Goal: Transaction & Acquisition: Download file/media

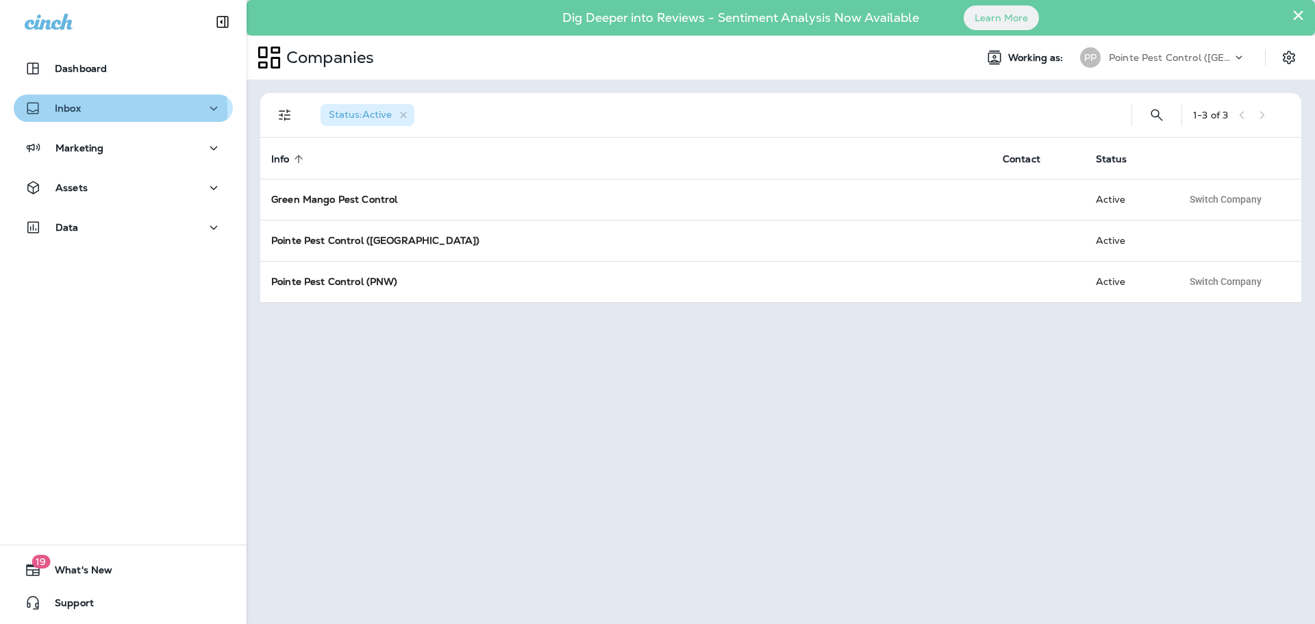
click at [89, 110] on div "Inbox" at bounding box center [123, 108] width 197 height 17
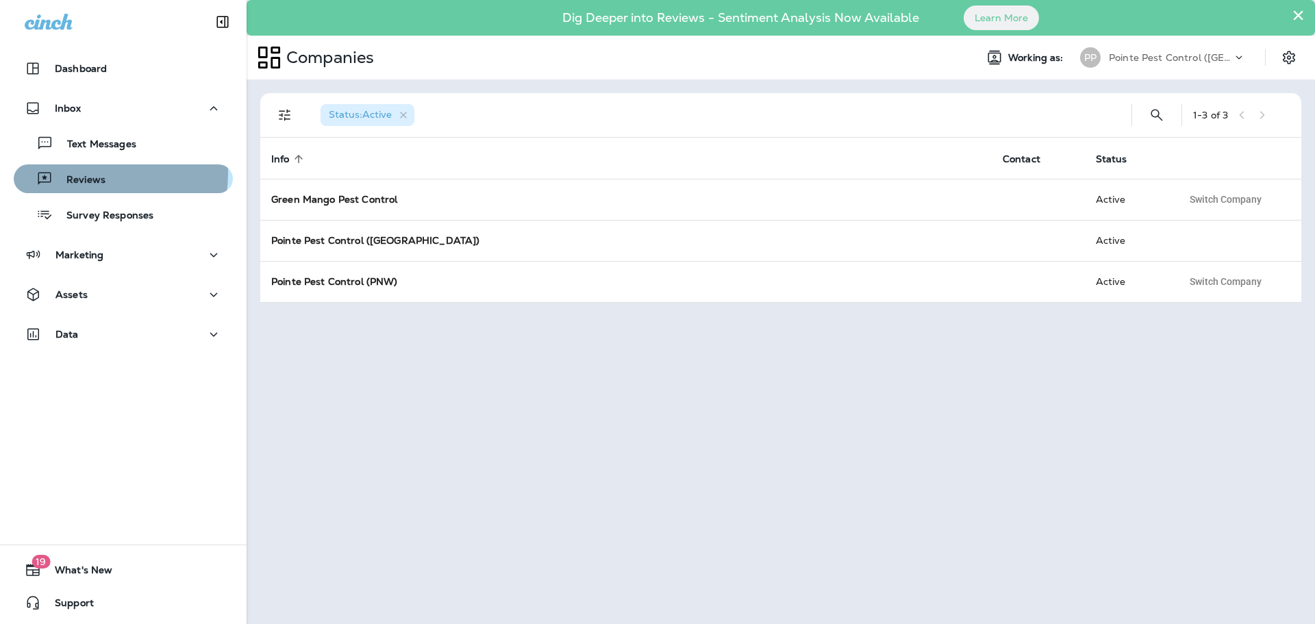
click at [74, 173] on div "Reviews" at bounding box center [62, 178] width 86 height 21
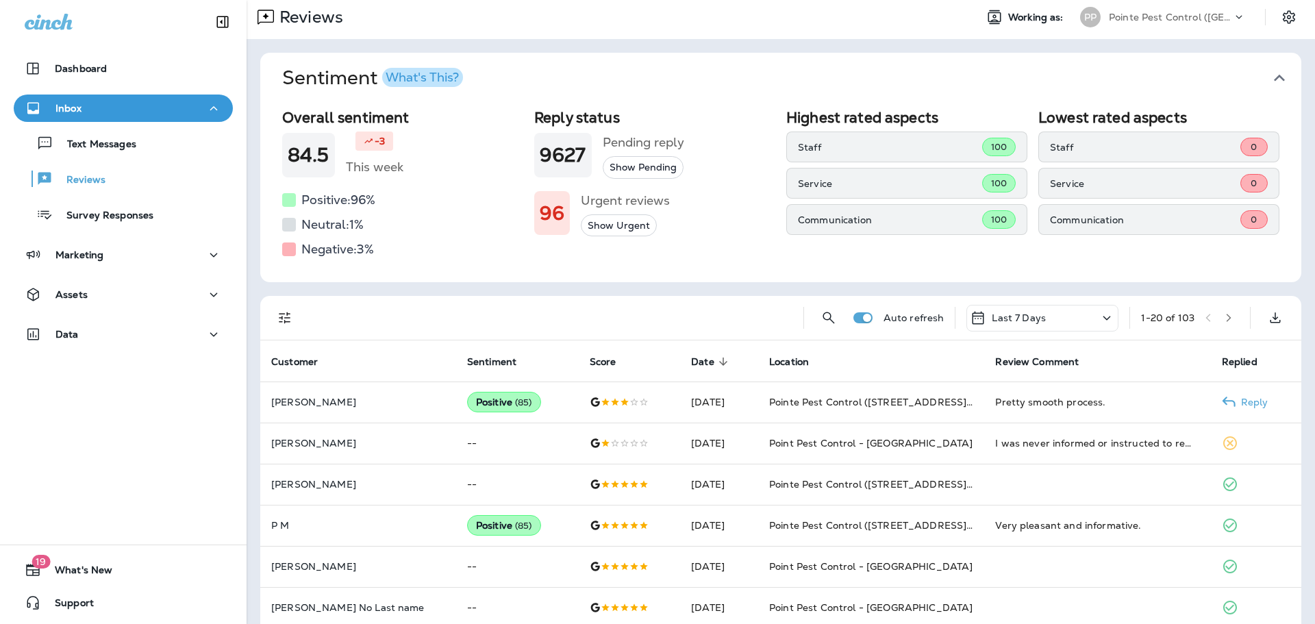
scroll to position [68, 0]
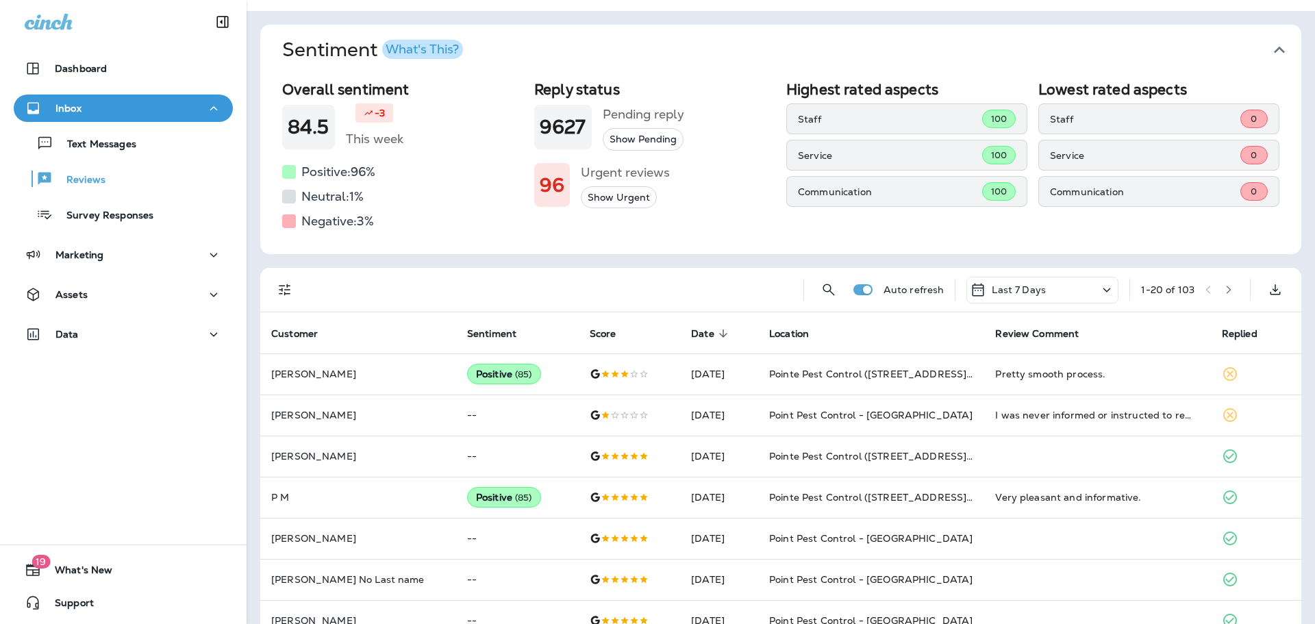
click at [1047, 292] on div "Last 7 Days" at bounding box center [1042, 290] width 152 height 27
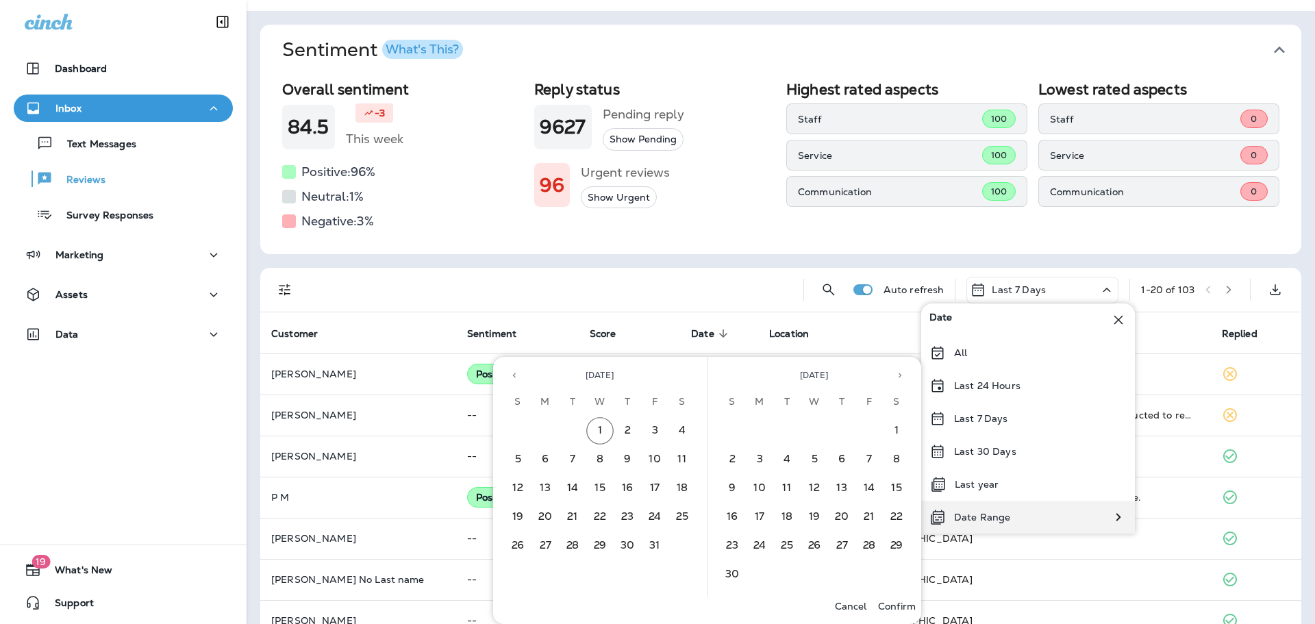
click at [981, 521] on p "Date Range" at bounding box center [982, 517] width 56 height 11
click at [686, 460] on button "11" at bounding box center [681, 459] width 27 height 27
click at [651, 556] on button "31" at bounding box center [654, 545] width 27 height 27
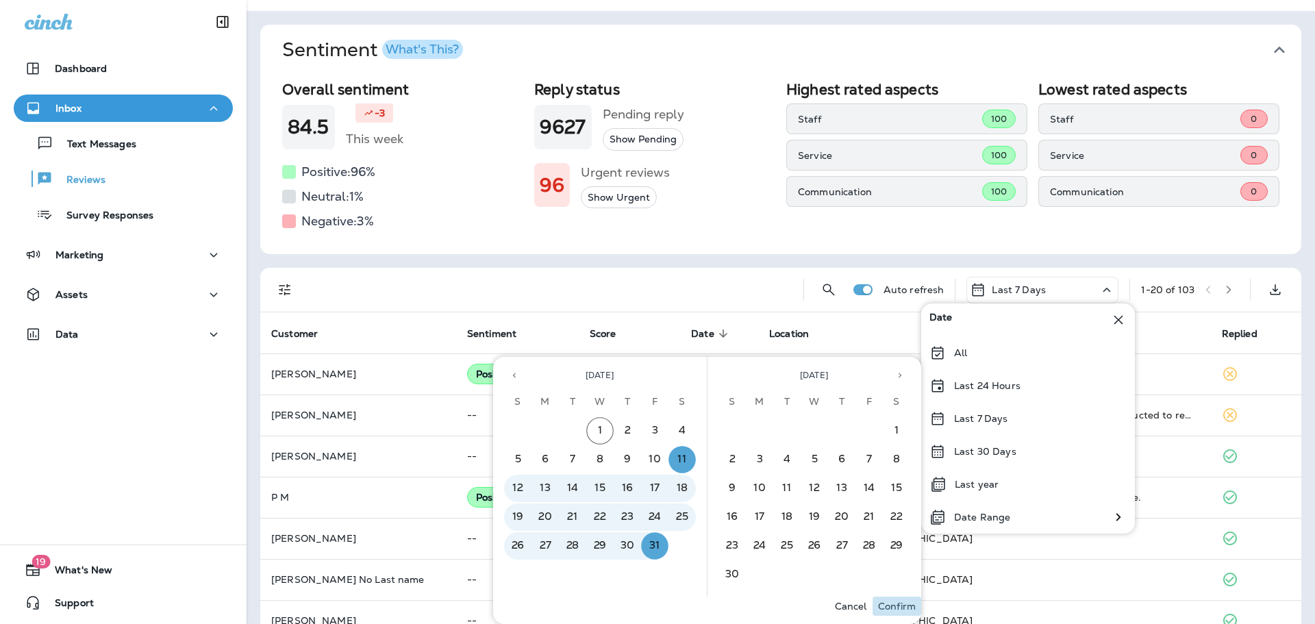
click at [910, 610] on p "Confirm" at bounding box center [897, 606] width 38 height 11
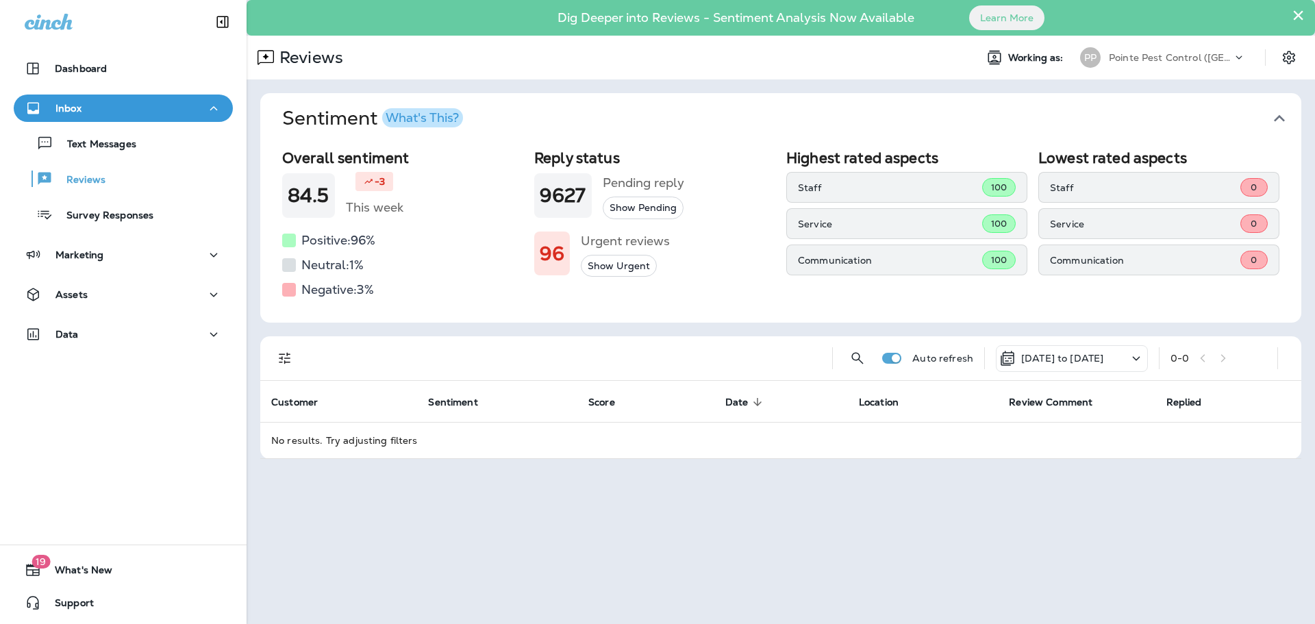
click at [1086, 364] on div "[DATE] to [DATE]" at bounding box center [1051, 358] width 104 height 16
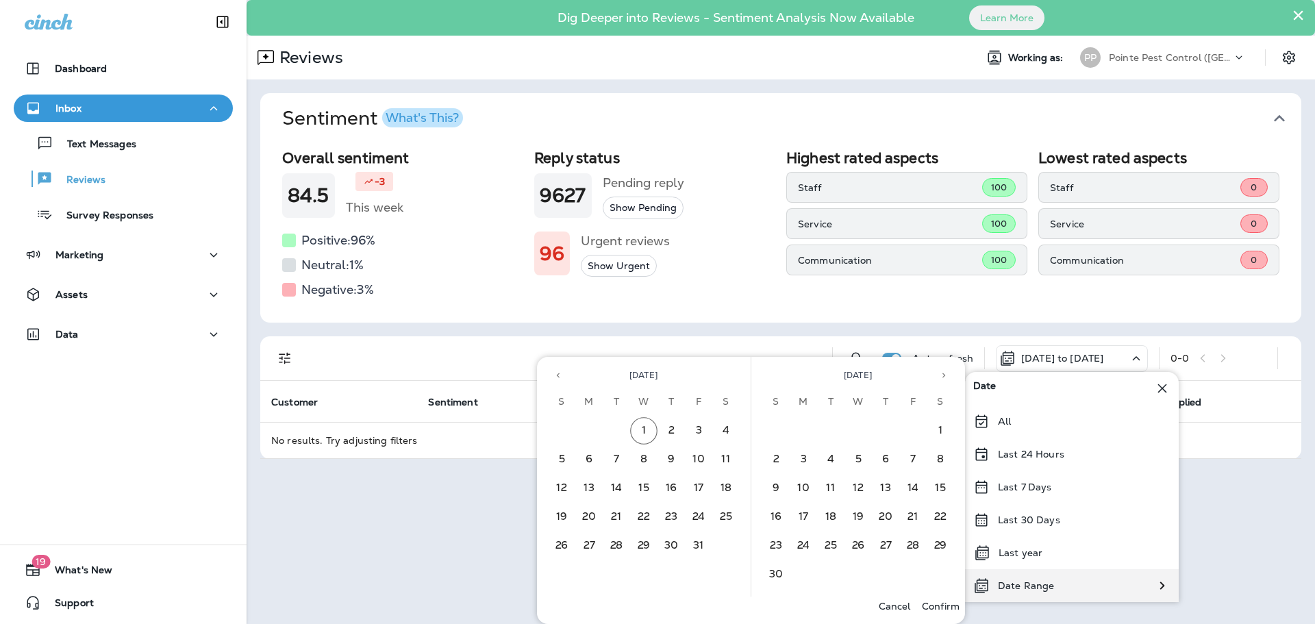
click at [1047, 583] on p "Date Range" at bounding box center [1026, 585] width 56 height 11
click at [565, 378] on button "Previous month" at bounding box center [558, 375] width 21 height 21
click at [671, 458] on button "11" at bounding box center [670, 459] width 27 height 27
click at [616, 549] on button "30" at bounding box center [616, 545] width 27 height 27
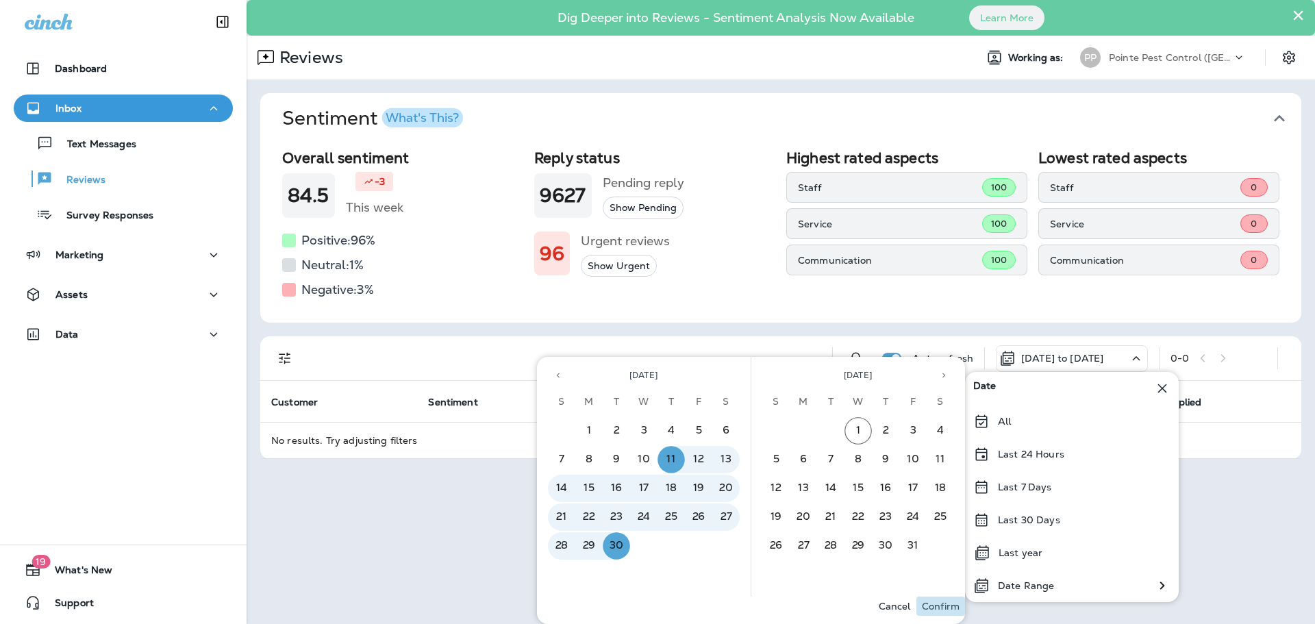
click at [940, 612] on button "Confirm" at bounding box center [940, 606] width 49 height 19
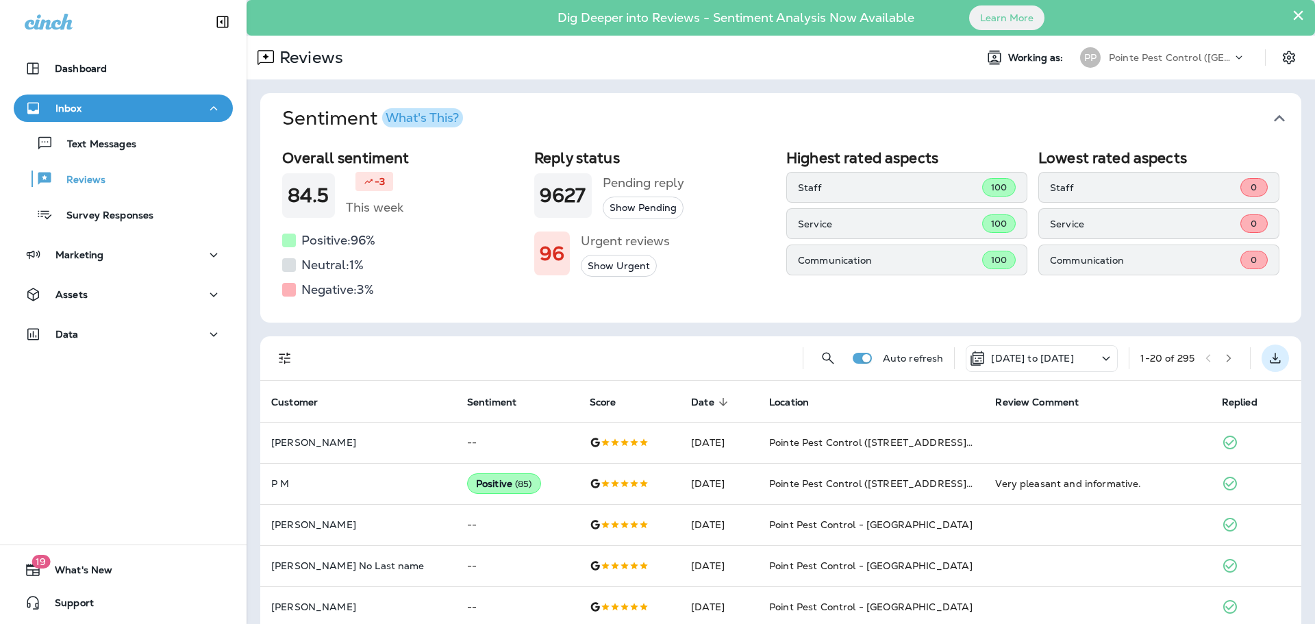
click at [1270, 363] on icon "Export as CSV" at bounding box center [1275, 358] width 10 height 10
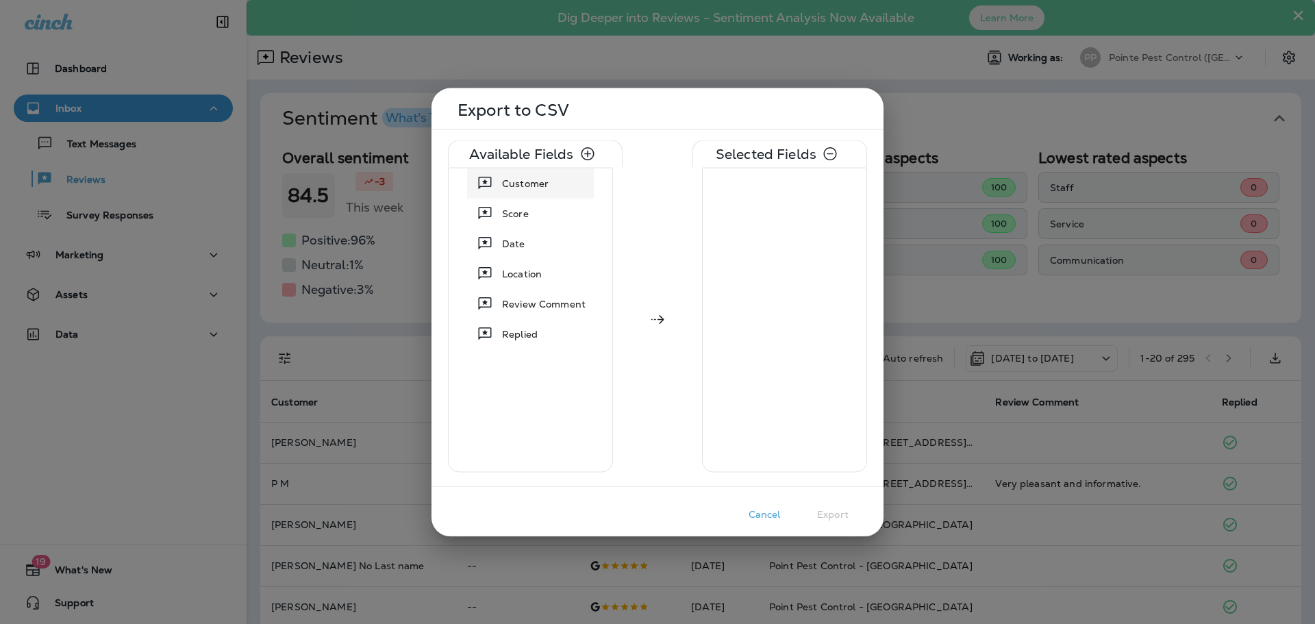
click at [518, 183] on span "Customer" at bounding box center [525, 183] width 47 height 14
click at [518, 183] on span "Score" at bounding box center [515, 183] width 27 height 14
click at [518, 183] on span "Date" at bounding box center [513, 183] width 23 height 14
click at [518, 183] on span "Location" at bounding box center [522, 183] width 40 height 14
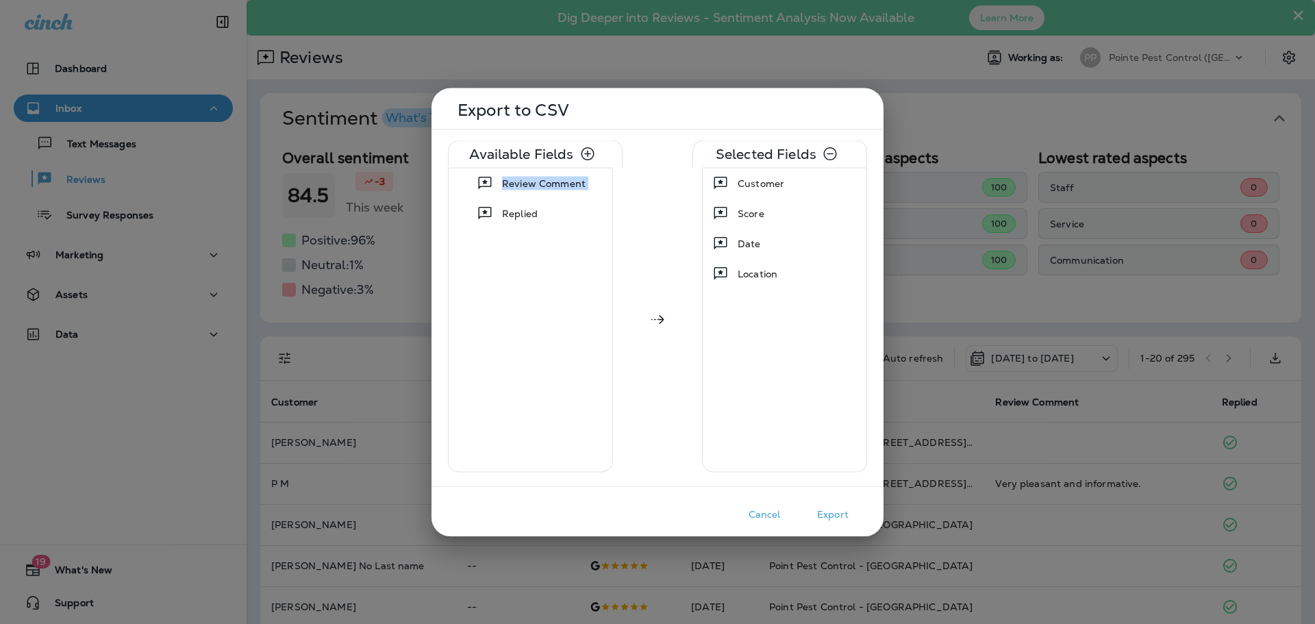
click at [518, 183] on span "Review Comment" at bounding box center [544, 183] width 84 height 14
click at [839, 514] on button "Export" at bounding box center [833, 513] width 68 height 21
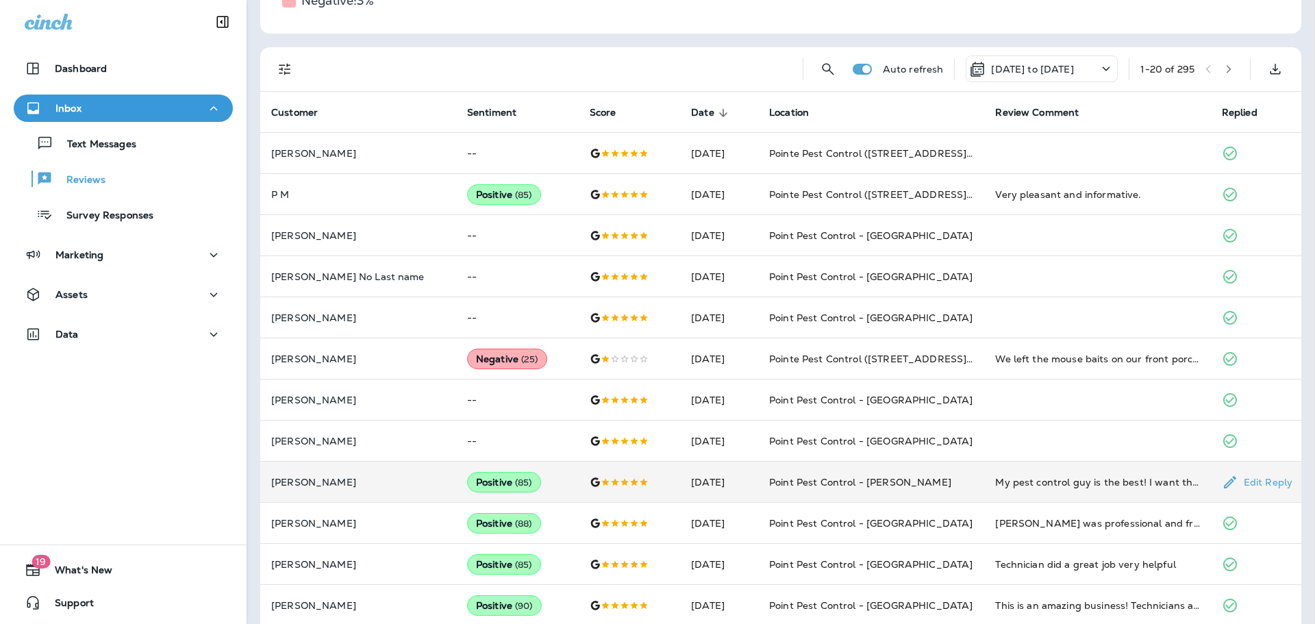
scroll to position [68, 0]
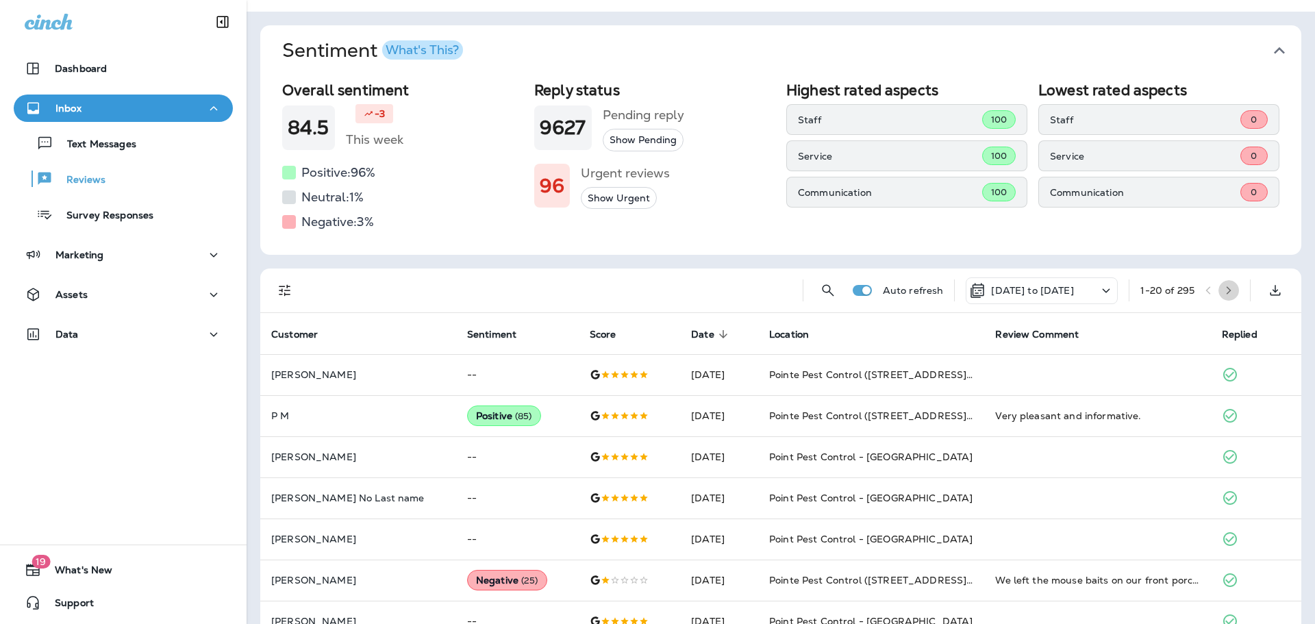
click at [1227, 288] on icon "button" at bounding box center [1229, 290] width 5 height 8
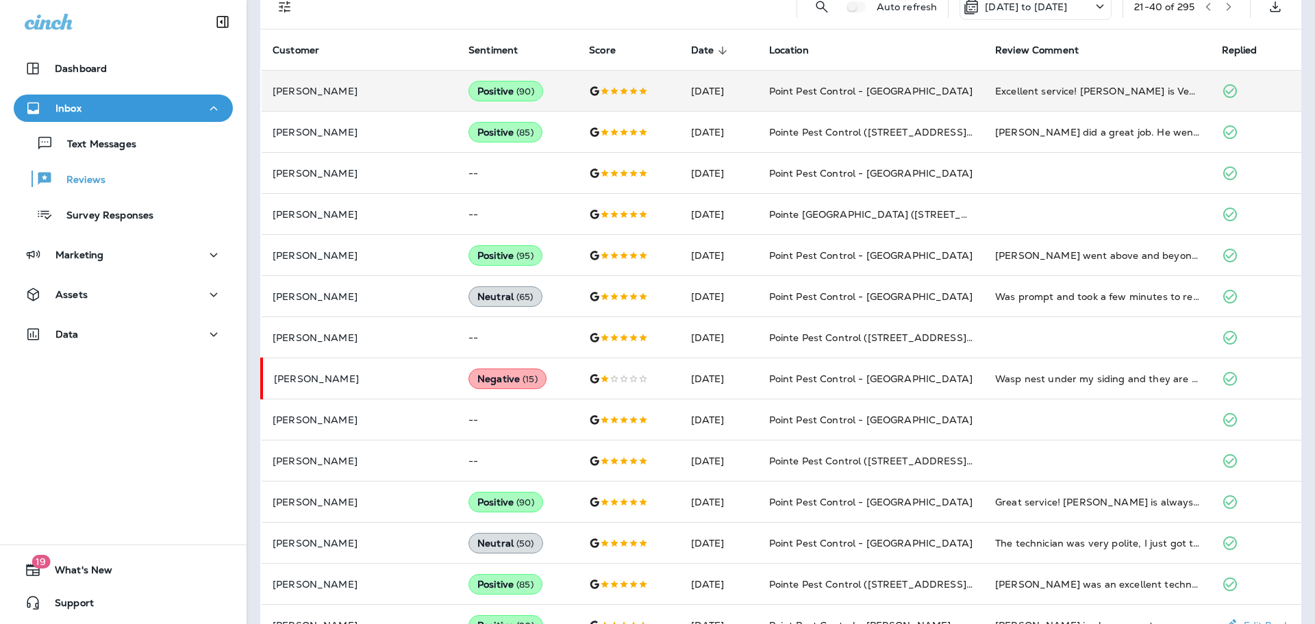
scroll to position [136, 0]
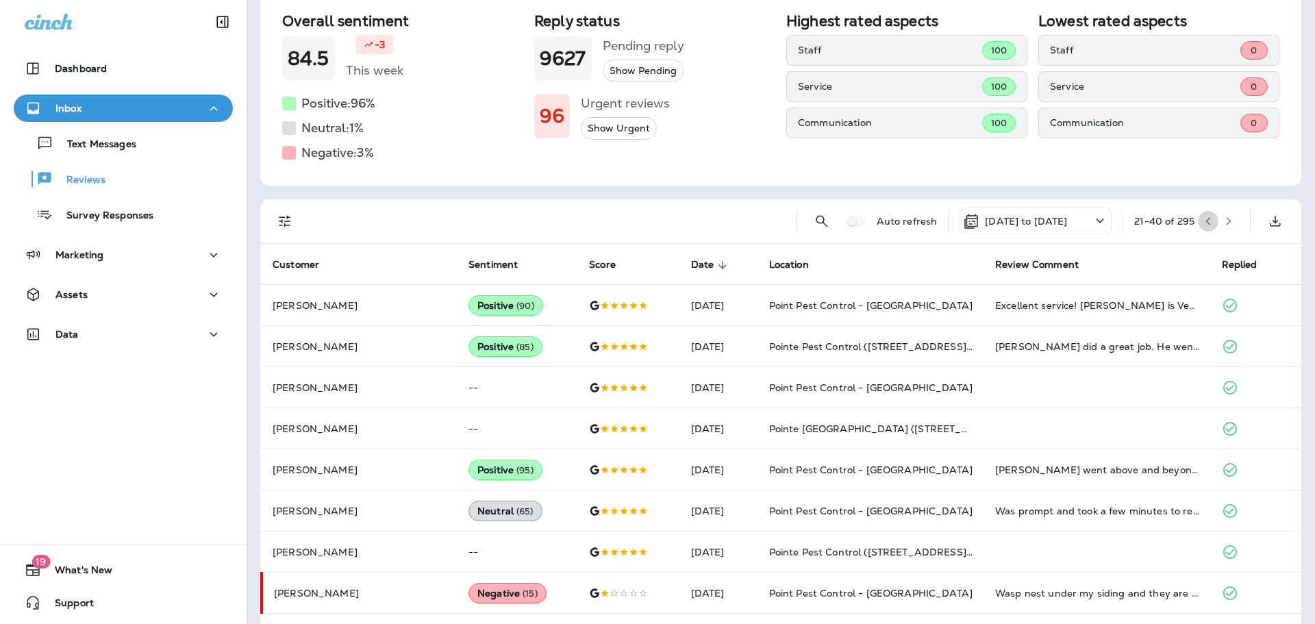
click at [1202, 219] on button "button" at bounding box center [1208, 221] width 21 height 21
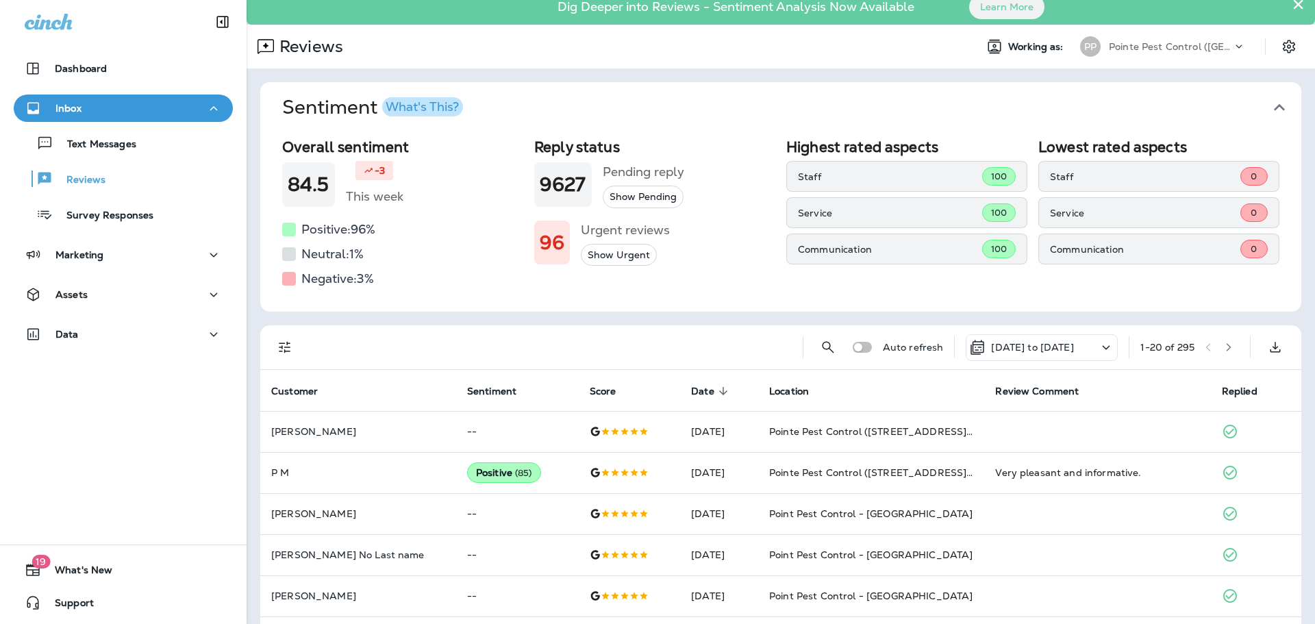
scroll to position [0, 0]
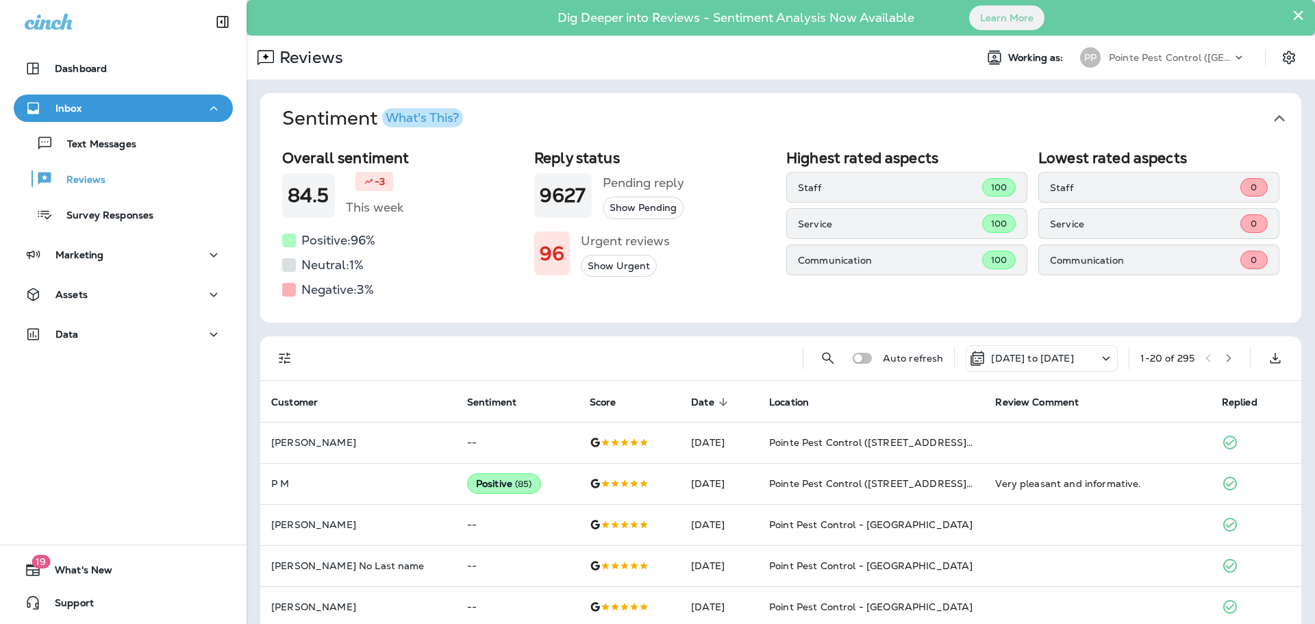
click at [1220, 365] on button "button" at bounding box center [1228, 358] width 21 height 21
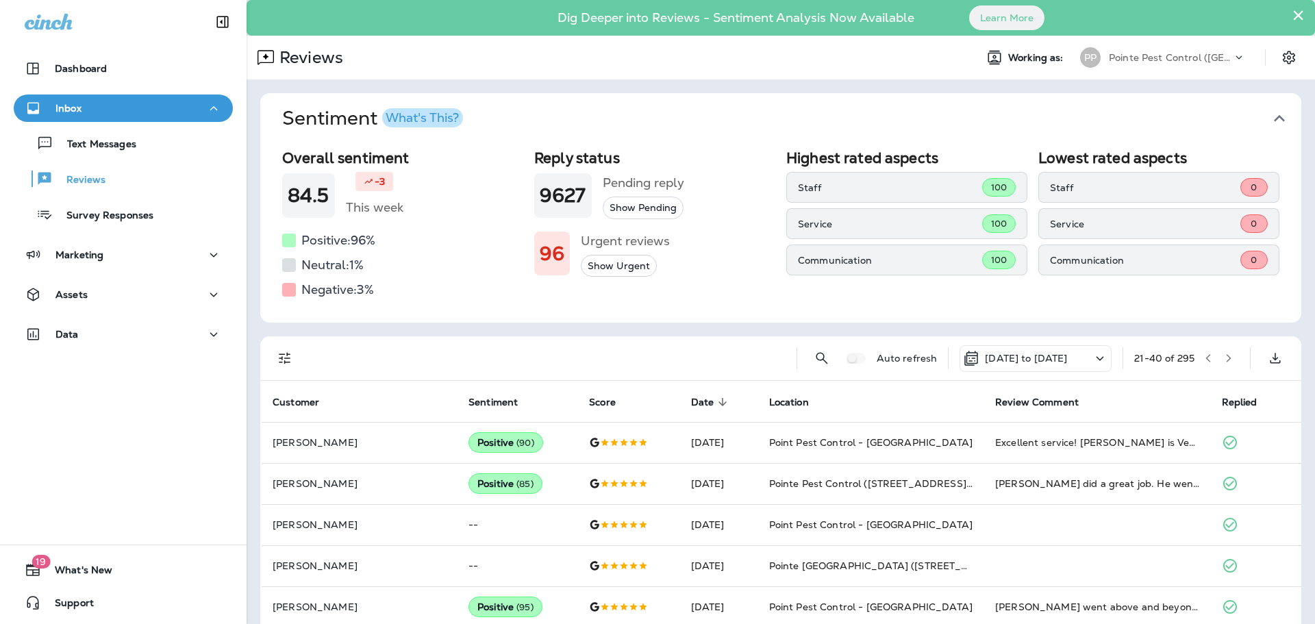
click at [1203, 359] on icon "button" at bounding box center [1208, 358] width 10 height 10
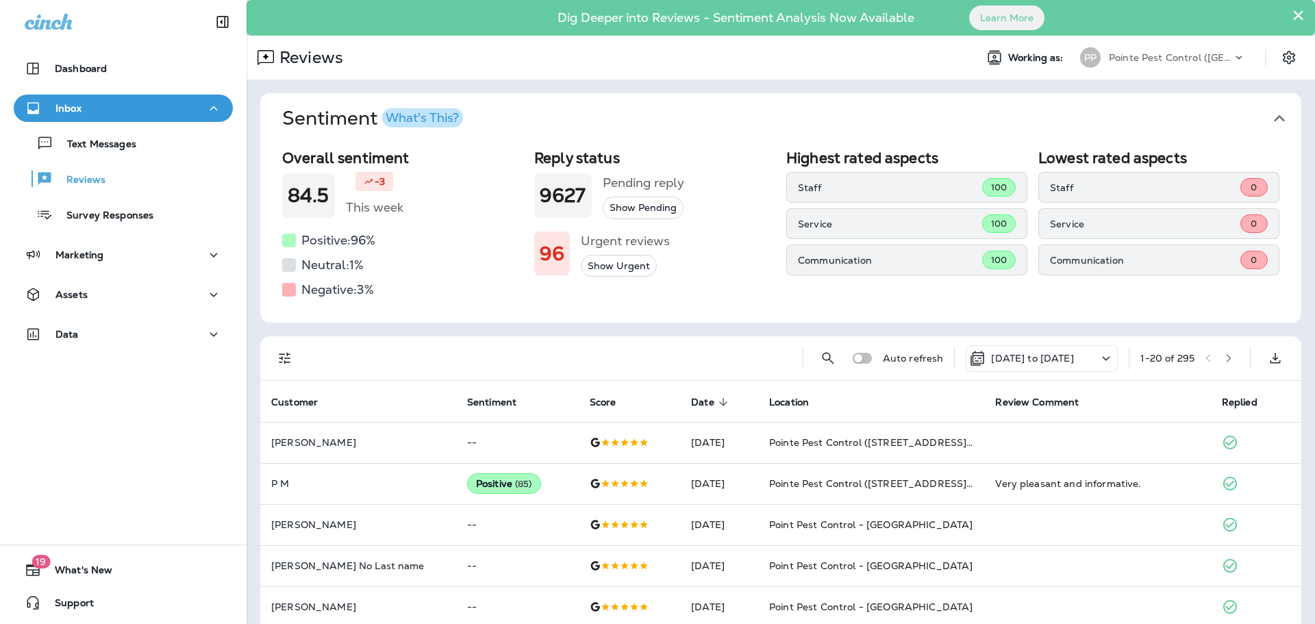
click at [1073, 364] on div "[DATE] to [DATE]" at bounding box center [1021, 358] width 104 height 16
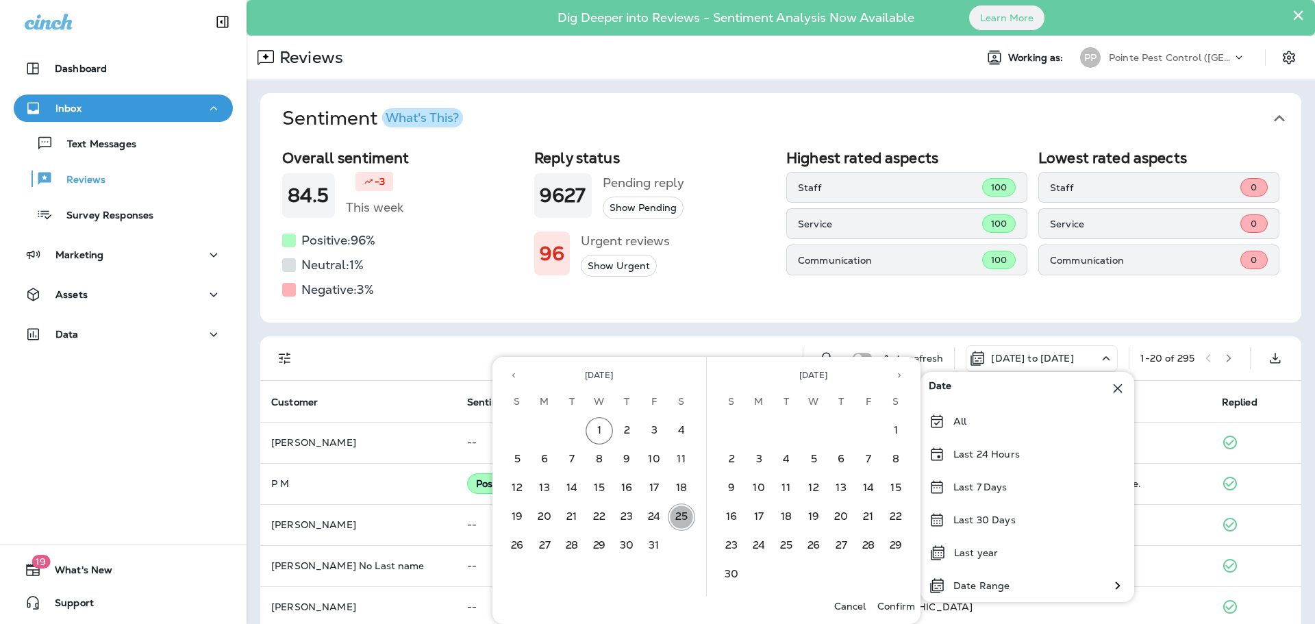
click at [681, 511] on button "25" at bounding box center [681, 516] width 27 height 27
click at [510, 374] on icon "Previous month" at bounding box center [514, 376] width 10 height 10
click at [623, 507] on button "25" at bounding box center [626, 516] width 27 height 27
click at [888, 605] on p "Confirm" at bounding box center [896, 606] width 38 height 11
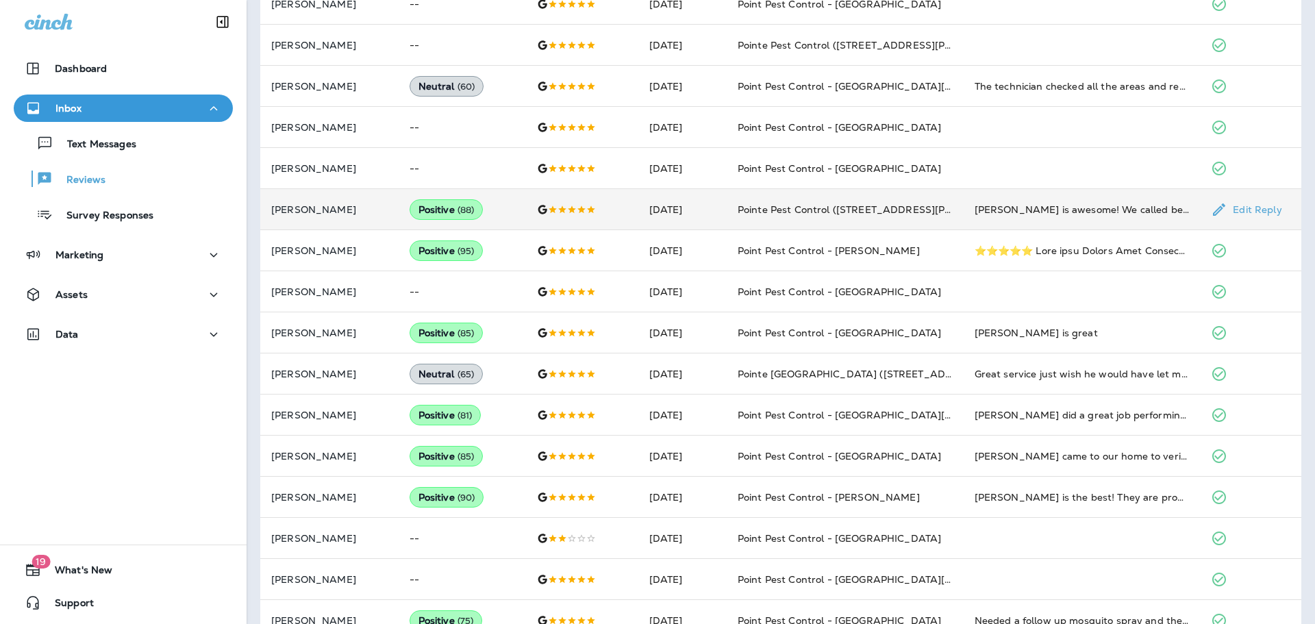
scroll to position [510, 0]
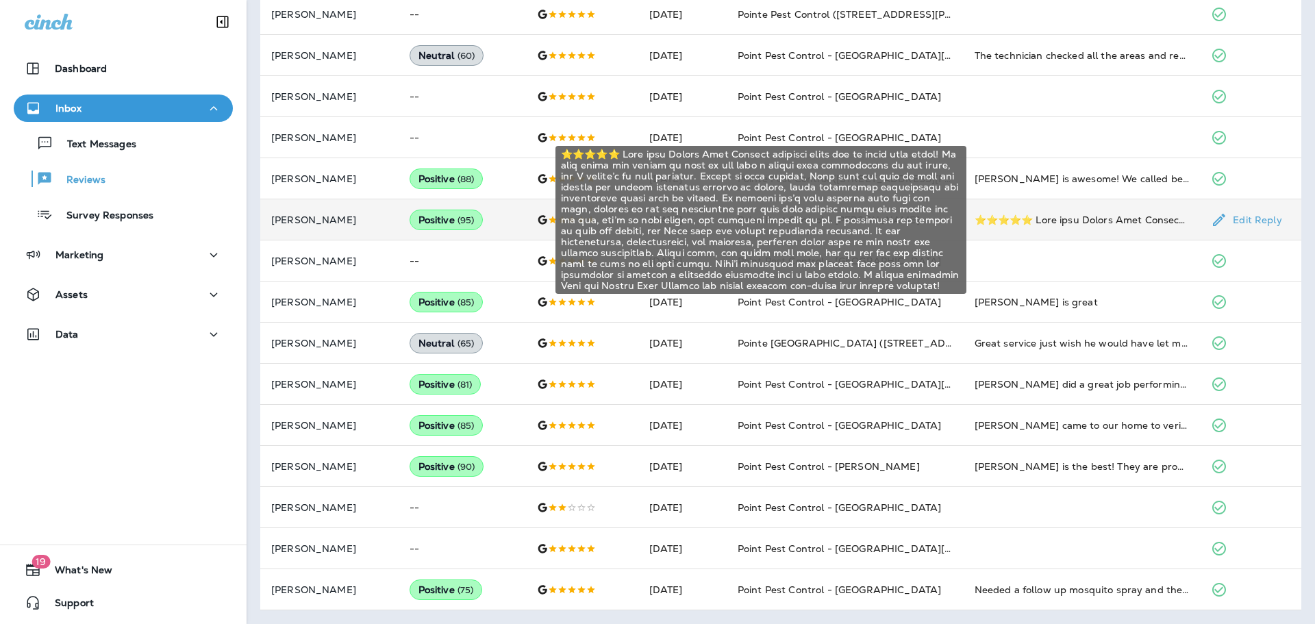
click at [1067, 219] on div "⭐⭐⭐⭐⭐\aLyle from Pointe Pest Control deserves every bit of these five stars! He…" at bounding box center [1082, 220] width 215 height 14
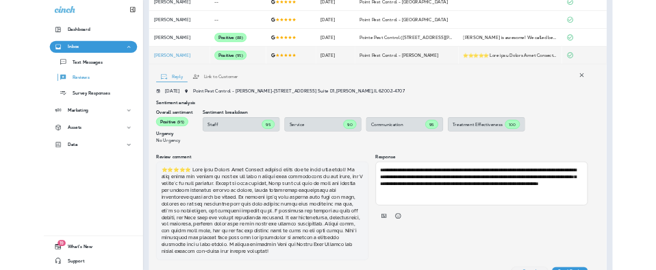
scroll to position [631, 0]
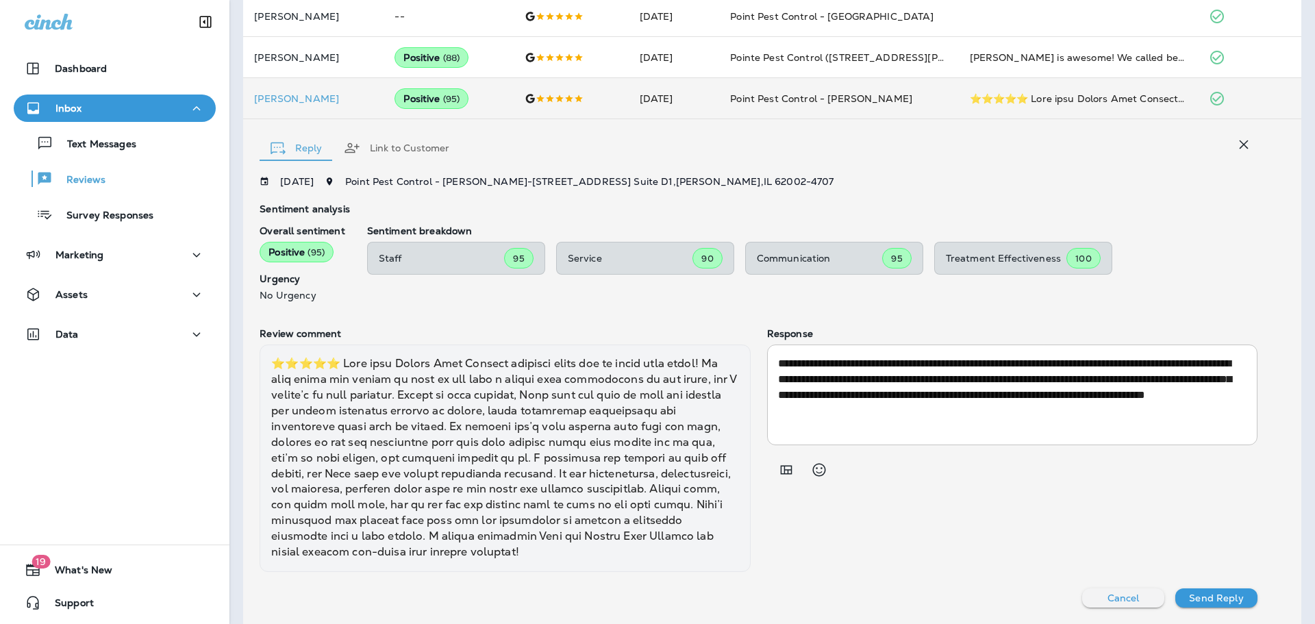
click at [247, 82] on div "Sentiment Overall sentiment 84.5 -3 This week Positive: 96 % Neutral: 1 % Negat…" at bounding box center [772, 228] width 1086 height 1559
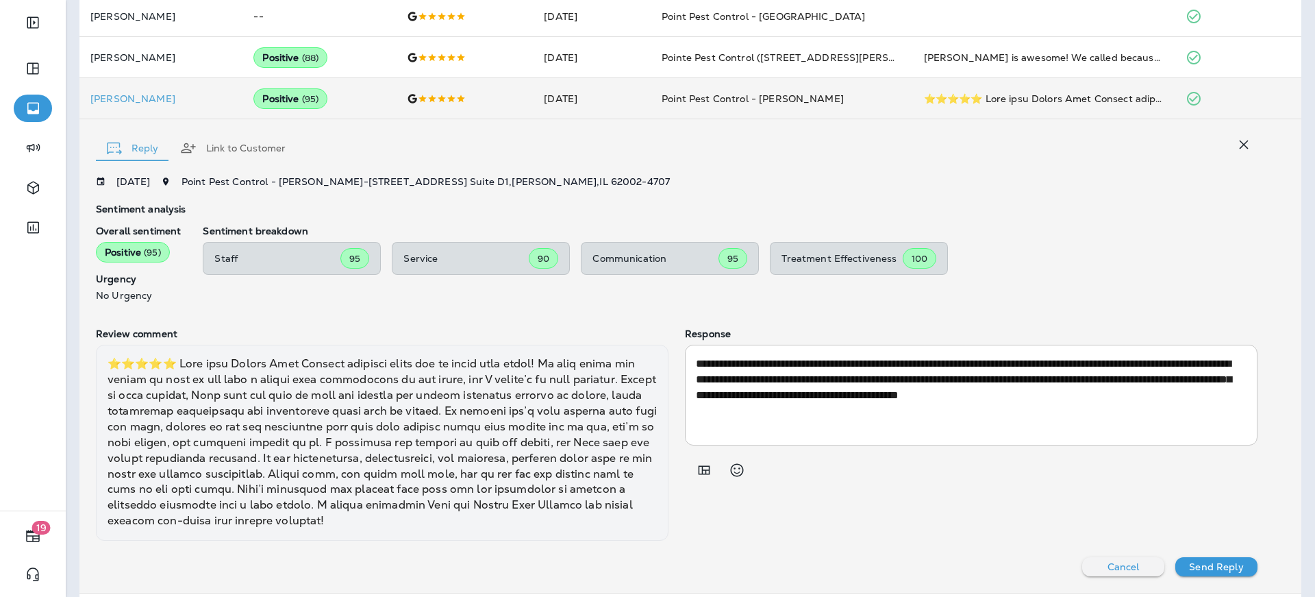
click at [838, 169] on div "**********" at bounding box center [690, 355] width 1222 height 473
drag, startPoint x: 362, startPoint y: 150, endPoint x: 436, endPoint y: 146, distance: 73.4
click at [366, 149] on div "Reply Link to Customer" at bounding box center [677, 144] width 1162 height 42
click at [77, 133] on div "Sentiment Overall sentiment 84.5 -3 This week Positive: 96 % Neutral: 1 % Negat…" at bounding box center [690, 213] width 1249 height 1528
